Goal: Navigation & Orientation: Find specific page/section

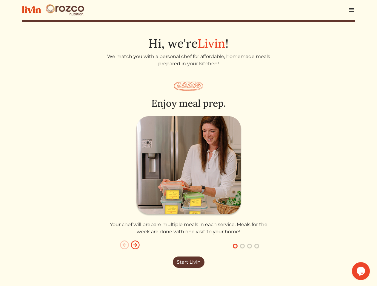
click at [188, 143] on img at bounding box center [188, 166] width 107 height 100
click at [351, 10] on img at bounding box center [351, 9] width 7 height 7
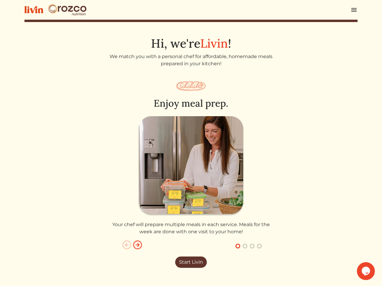
click at [242, 246] on button "button" at bounding box center [244, 246] width 7 height 7
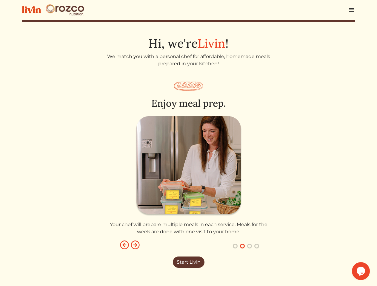
click at [249, 246] on button "button" at bounding box center [249, 246] width 7 height 7
click at [256, 246] on button "button" at bounding box center [256, 246] width 7 height 7
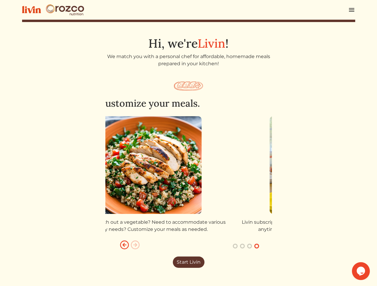
click at [361, 271] on icon "$i18n('chat', 'chat_widget')" at bounding box center [360, 271] width 8 height 9
